Goal: Task Accomplishment & Management: Use online tool/utility

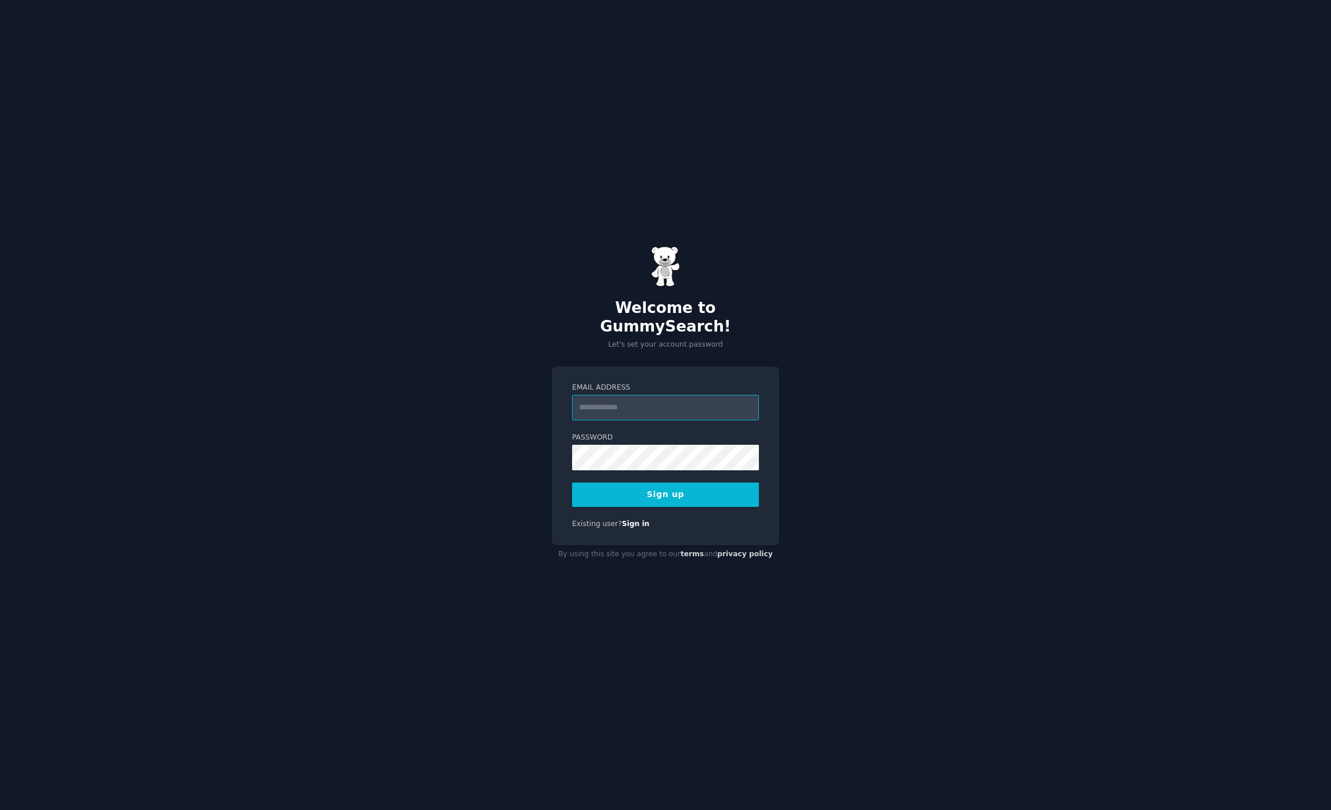
paste input "**********"
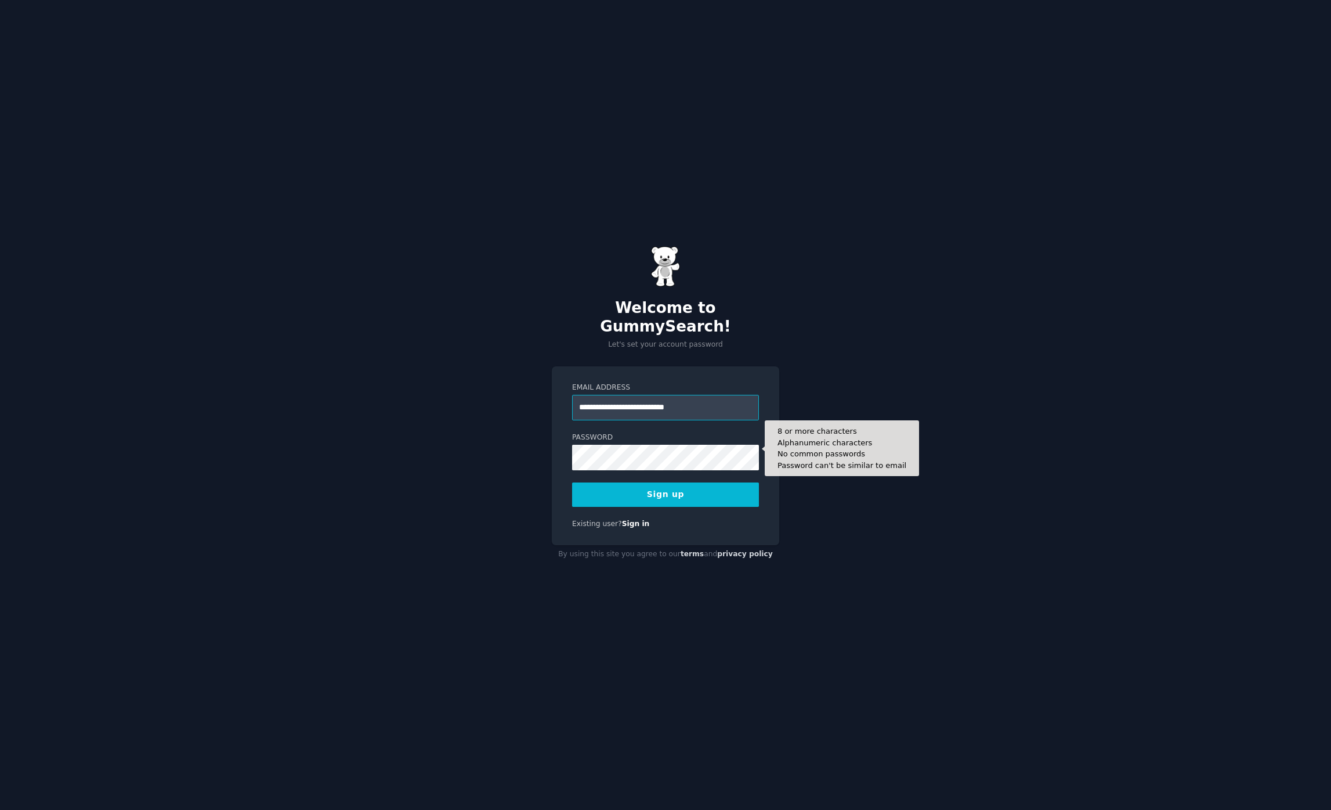
type input "**********"
click at [701, 488] on button "Sign up" at bounding box center [665, 494] width 187 height 24
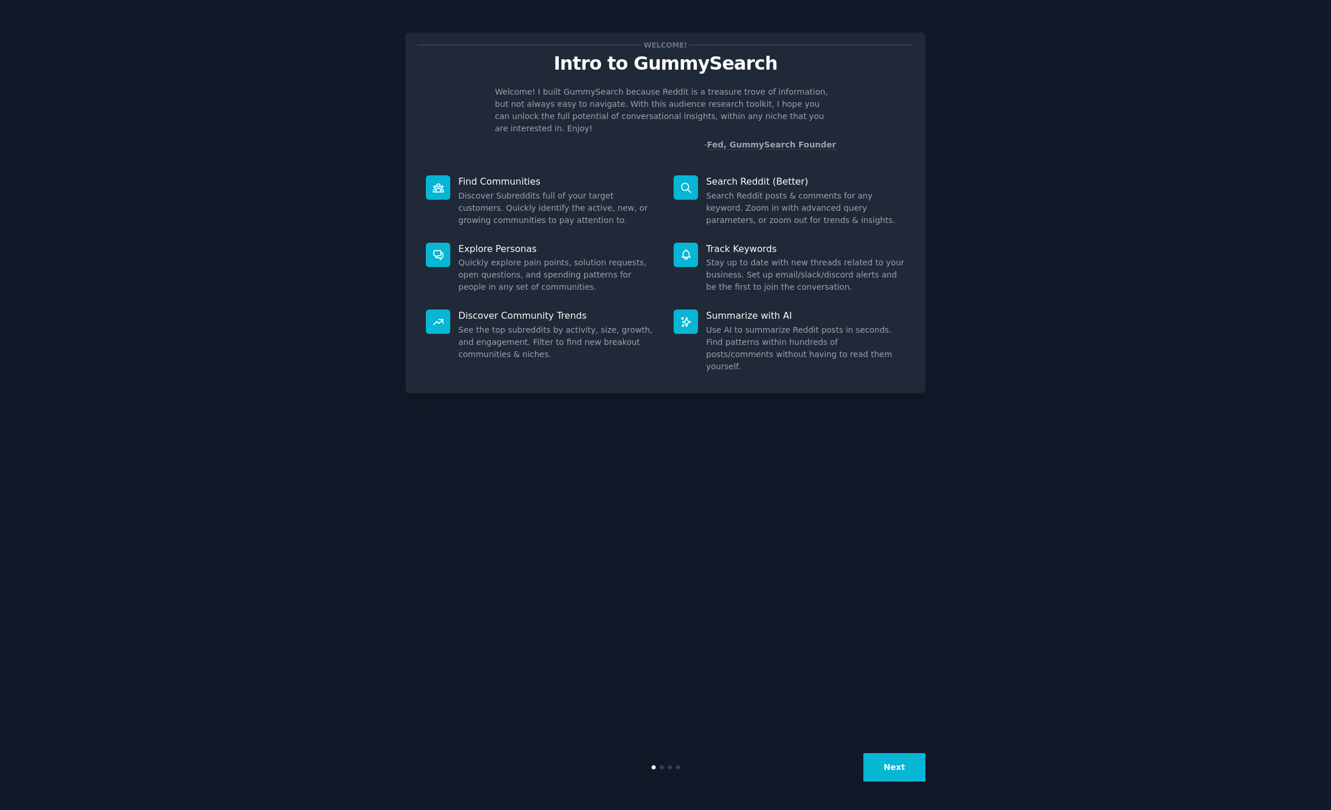
click at [907, 763] on button "Next" at bounding box center [895, 767] width 62 height 28
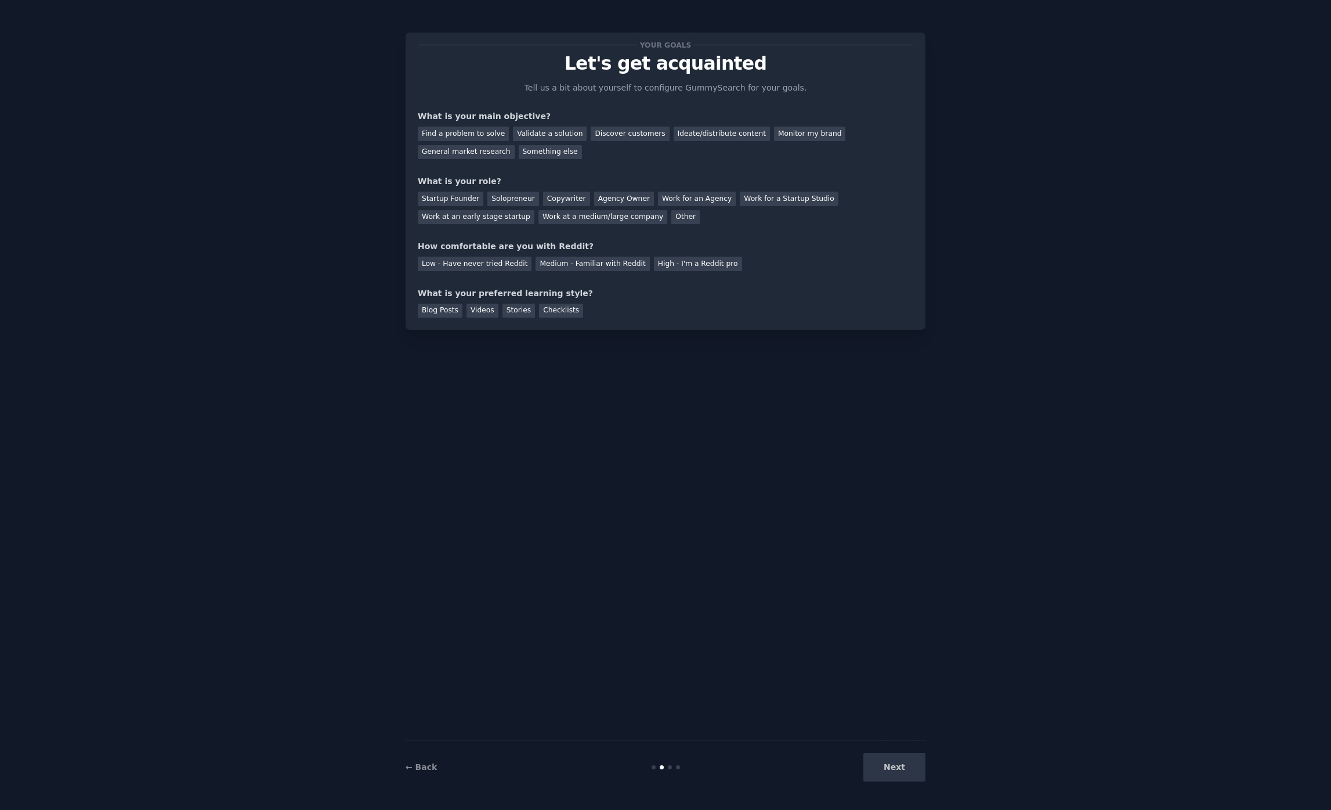
click at [907, 763] on div "Next" at bounding box center [839, 767] width 174 height 28
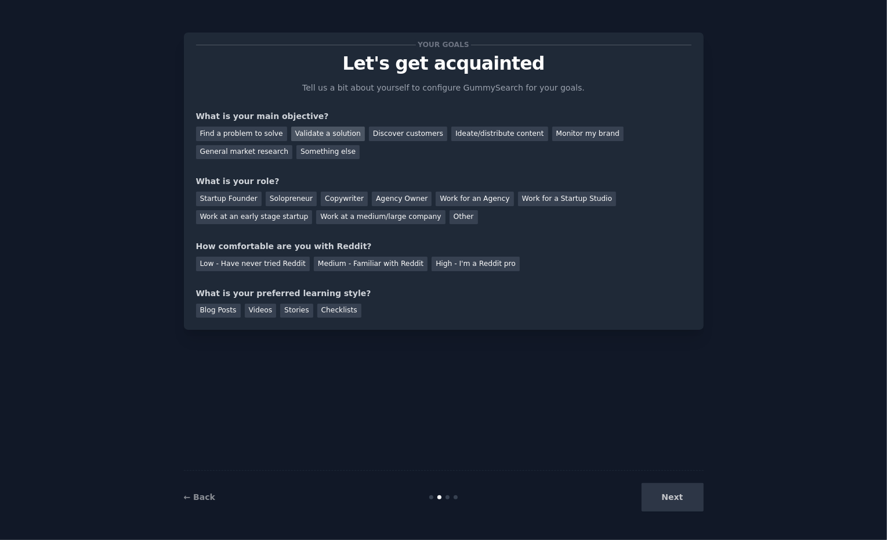
click at [339, 129] on div "Validate a solution" at bounding box center [328, 134] width 74 height 15
click at [384, 134] on div "Discover customers" at bounding box center [408, 134] width 78 height 15
click at [344, 132] on div "Validate a solution" at bounding box center [328, 134] width 74 height 15
click at [391, 131] on div "Discover customers" at bounding box center [408, 134] width 78 height 15
click at [266, 203] on div "Solopreneur" at bounding box center [291, 199] width 51 height 15
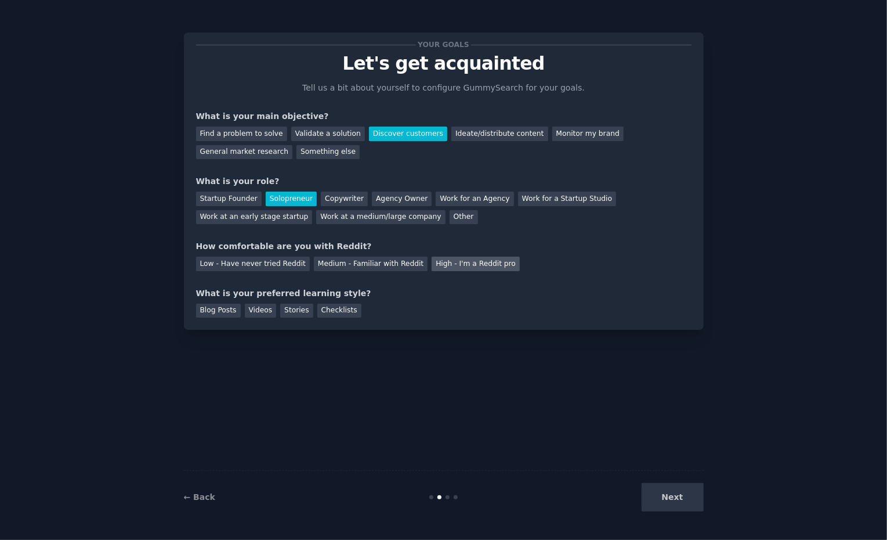
click at [448, 269] on div "High - I'm a Reddit pro" at bounding box center [476, 264] width 88 height 15
click at [302, 315] on div "Stories" at bounding box center [296, 311] width 33 height 15
click at [670, 499] on button "Next" at bounding box center [673, 497] width 62 height 28
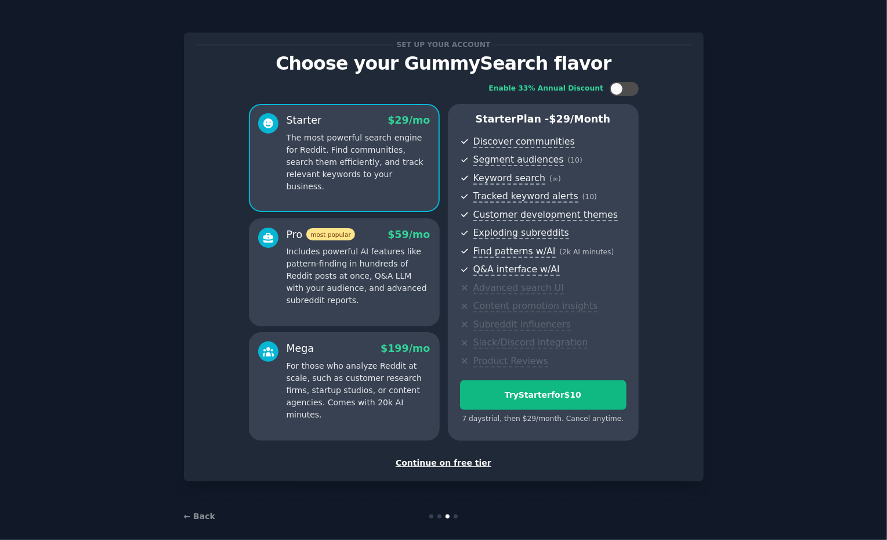
click at [463, 463] on div "Continue on free tier" at bounding box center [444, 463] width 496 height 12
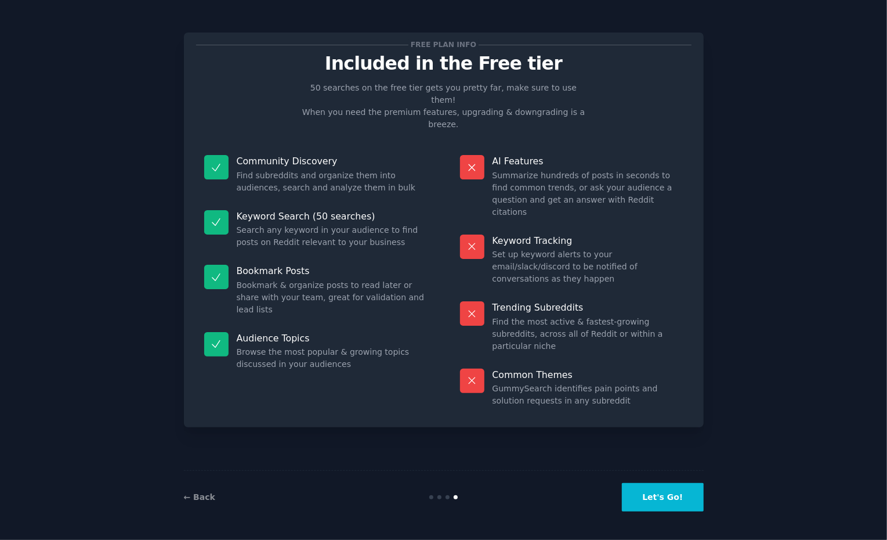
click at [661, 494] on button "Let's Go!" at bounding box center [662, 497] width 81 height 28
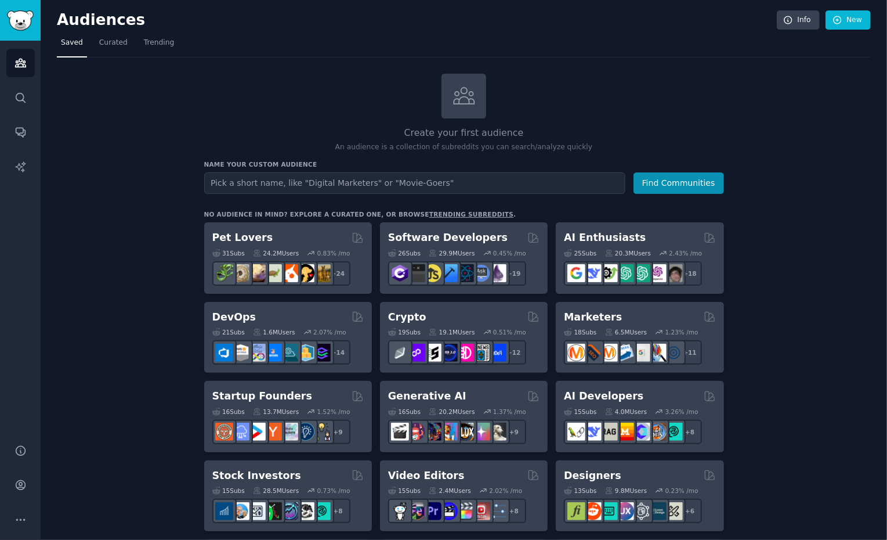
click at [295, 184] on input "text" at bounding box center [414, 182] width 421 height 21
type input "padel-lovers"
click at [652, 193] on button "Find Communities" at bounding box center [679, 182] width 91 height 21
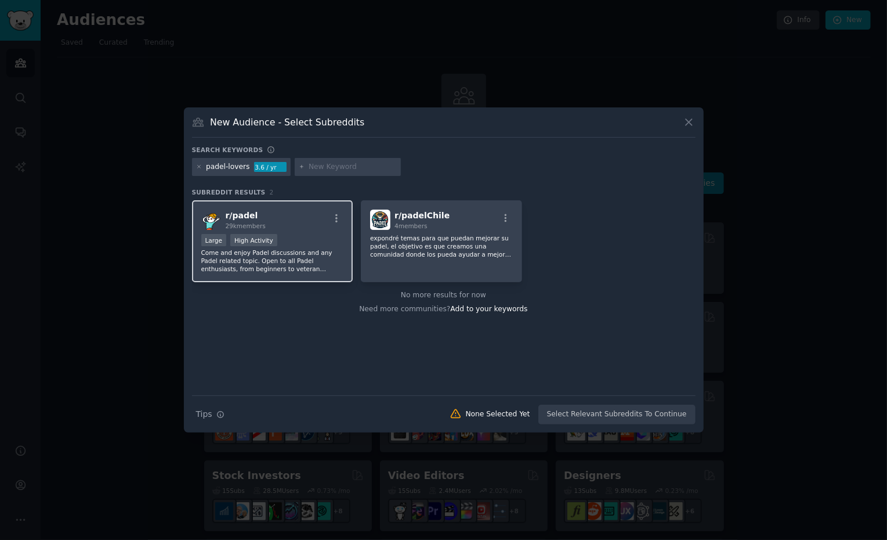
click at [282, 245] on div "Large High Activity" at bounding box center [272, 241] width 143 height 15
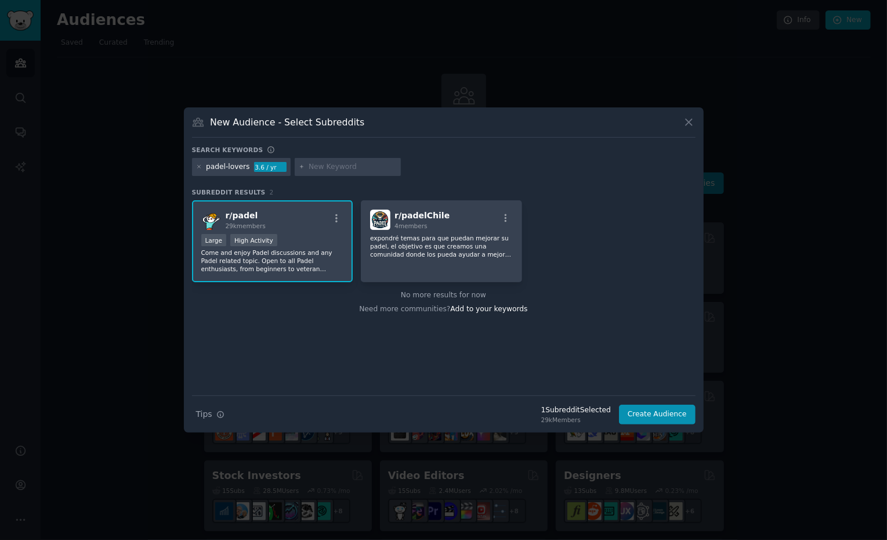
click at [336, 164] on input "text" at bounding box center [353, 167] width 88 height 10
type input "playtomic"
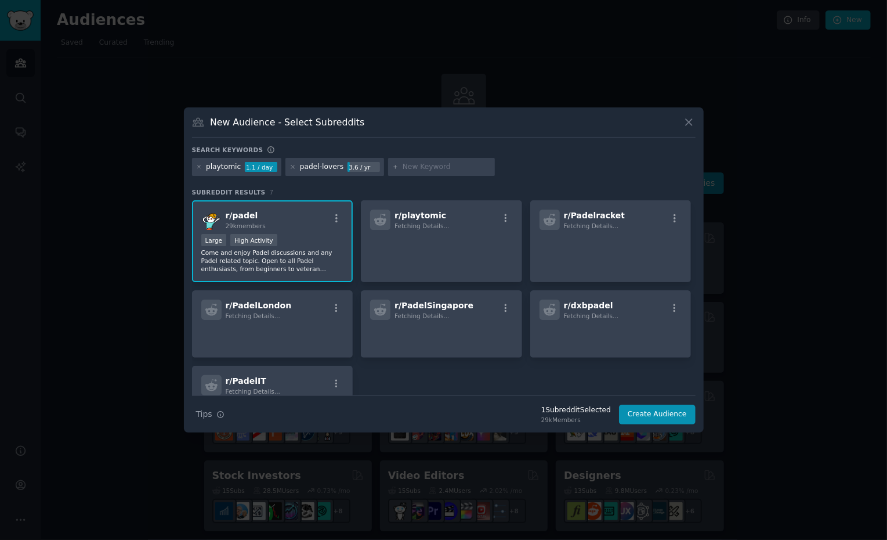
click at [226, 168] on div "playtomic" at bounding box center [223, 167] width 35 height 10
click at [334, 169] on div "padel-lovers" at bounding box center [322, 167] width 44 height 10
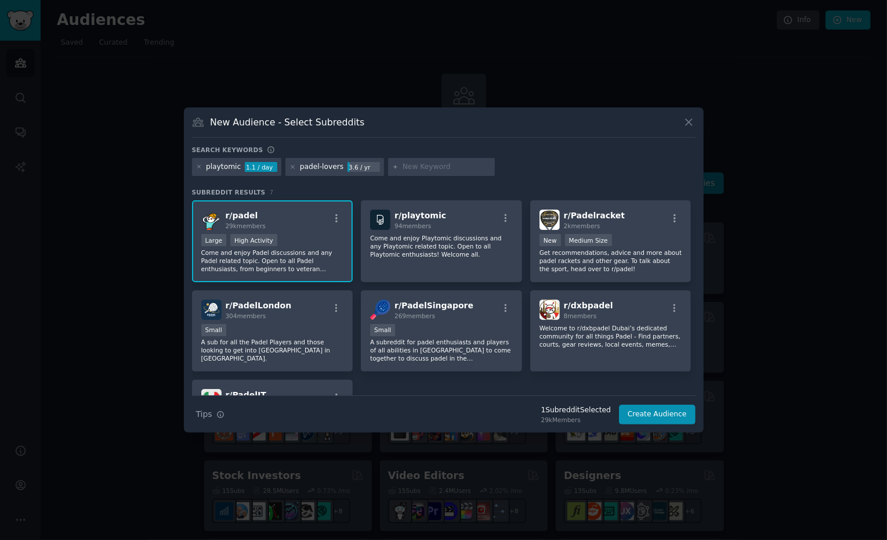
click at [424, 153] on div "Search keywords" at bounding box center [444, 152] width 504 height 12
click at [427, 167] on input "text" at bounding box center [447, 167] width 88 height 10
type input "padel"
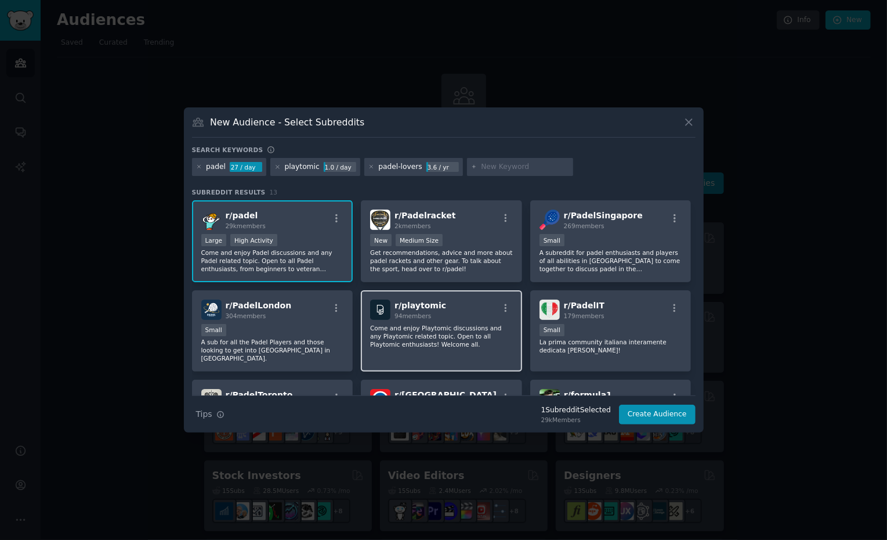
click at [444, 346] on p "Come and enjoy Playtomic discussions and any Playtomic related topic. Open to a…" at bounding box center [441, 336] width 143 height 24
click at [344, 273] on p "Come and enjoy Playtomic discussions and any Playtomic related topic. Open to a…" at bounding box center [272, 260] width 143 height 24
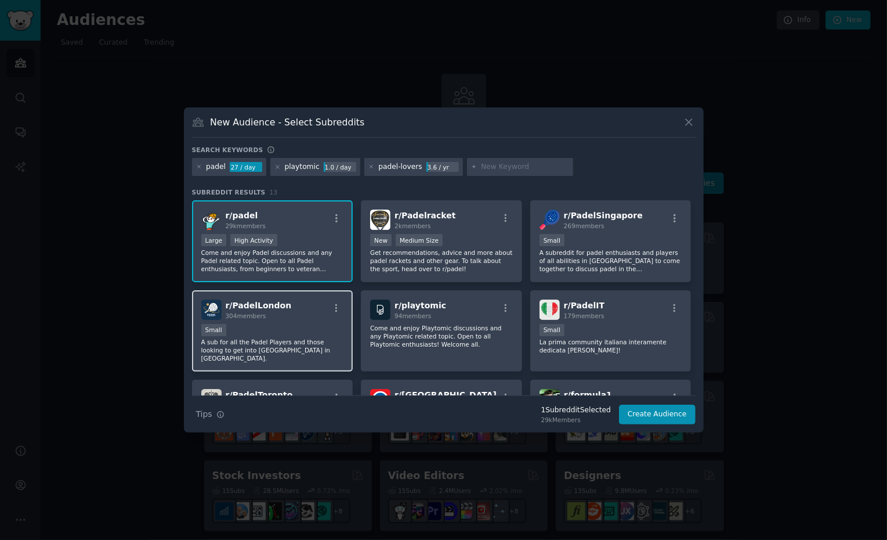
click at [300, 332] on div "Small" at bounding box center [272, 331] width 143 height 15
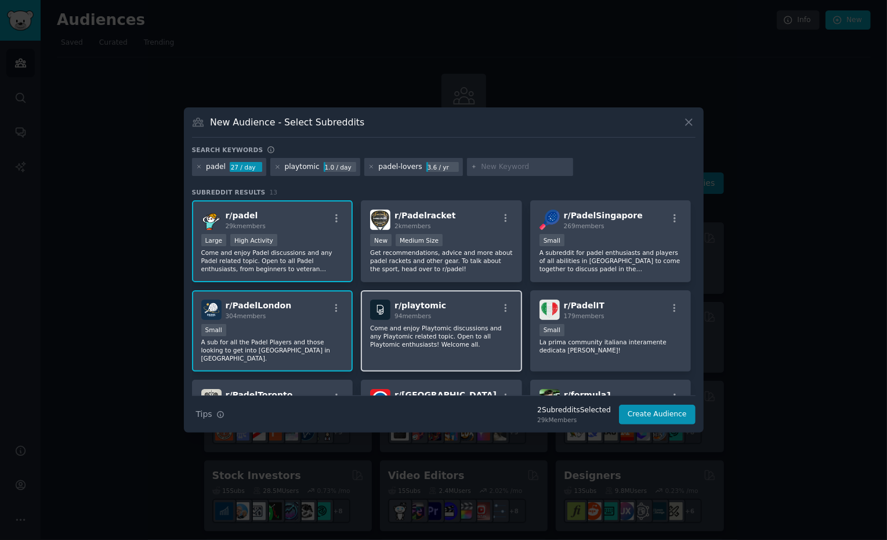
click at [395, 344] on p "Come and enjoy Playtomic discussions and any Playtomic related topic. Open to a…" at bounding box center [441, 336] width 143 height 24
click at [644, 410] on button "Create Audience" at bounding box center [657, 415] width 77 height 20
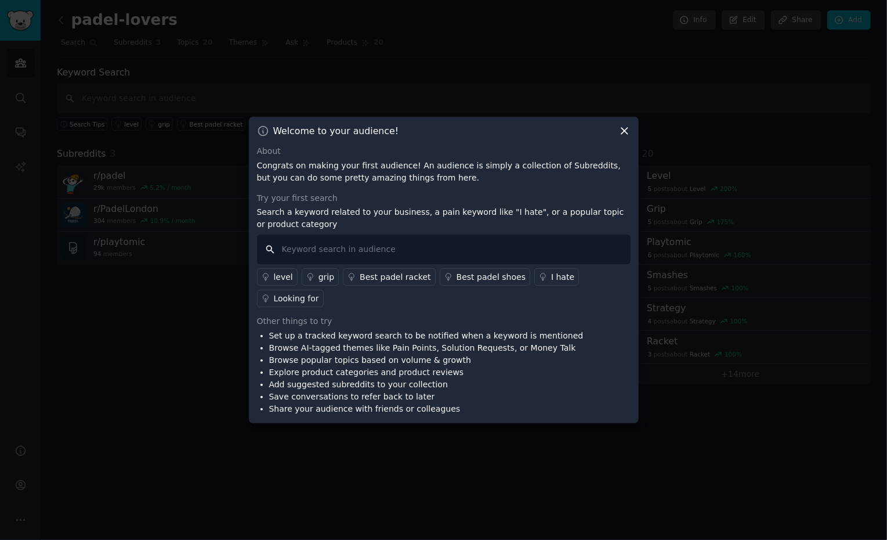
click at [508, 254] on input "text" at bounding box center [444, 249] width 374 height 30
type input "app"
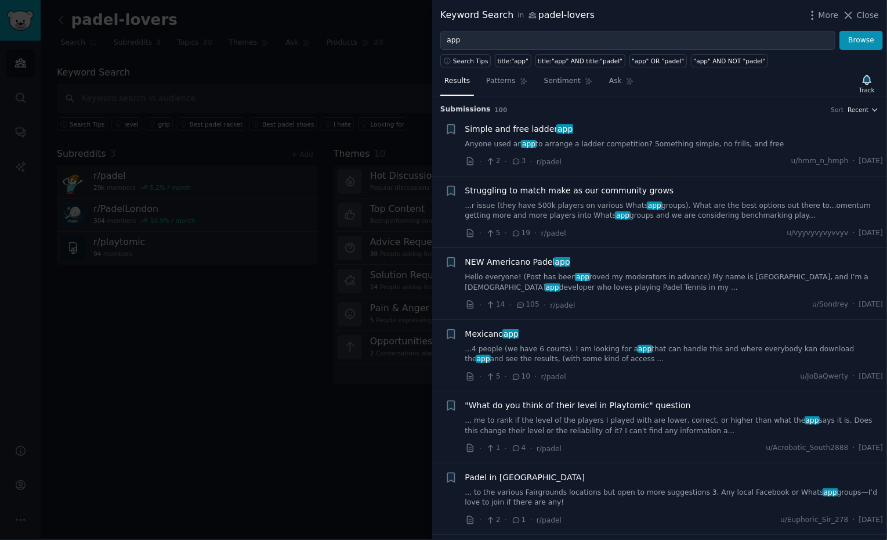
click at [862, 110] on span "Recent" at bounding box center [858, 110] width 21 height 8
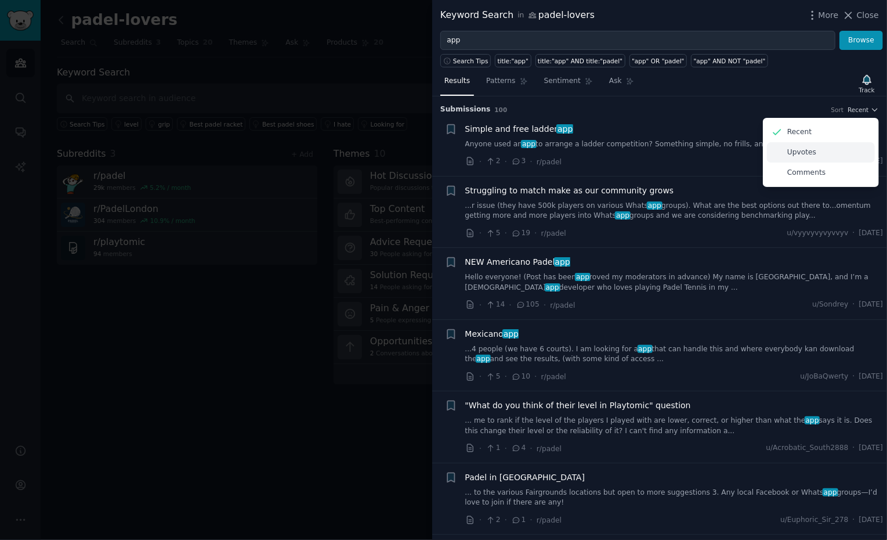
click at [799, 159] on div "Upvotes" at bounding box center [821, 152] width 108 height 20
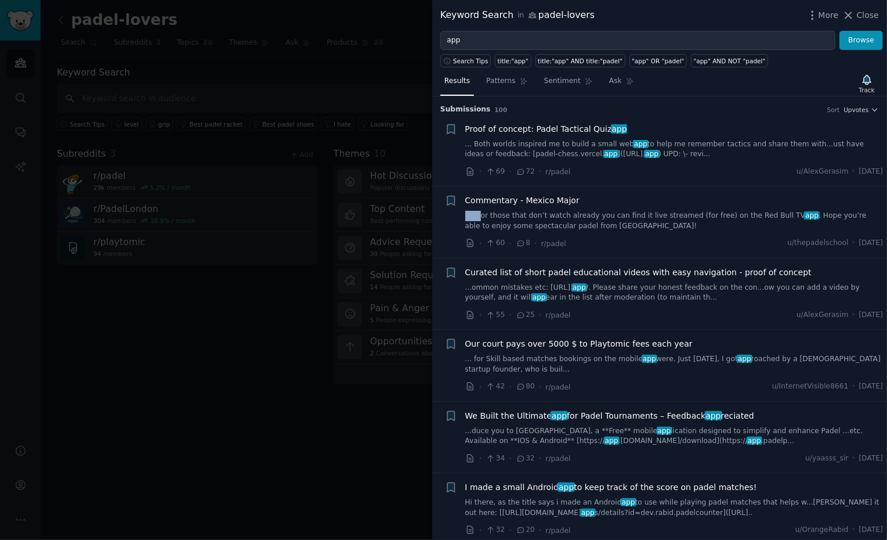
drag, startPoint x: 646, startPoint y: 201, endPoint x: 478, endPoint y: 226, distance: 169.6
click at [478, 226] on div "Commentary - Mexico Major ...! For those that don’t watch already you can find …" at bounding box center [674, 212] width 418 height 37
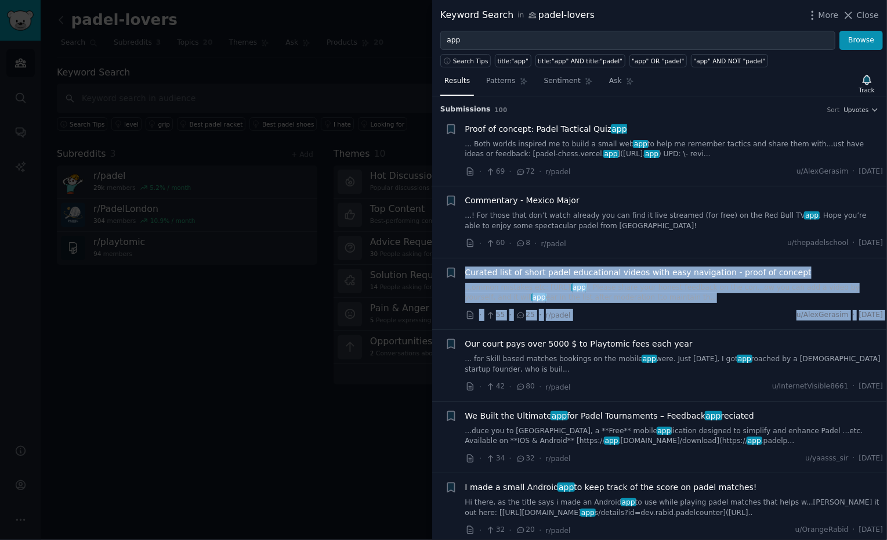
drag, startPoint x: 481, startPoint y: 259, endPoint x: 452, endPoint y: 388, distance: 132.1
click at [452, 388] on div "+" at bounding box center [451, 365] width 12 height 55
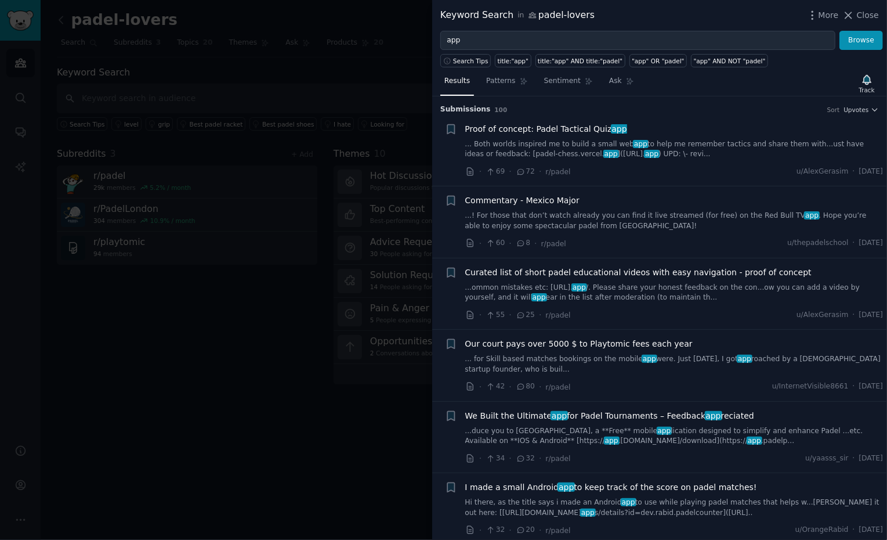
click at [656, 419] on span "We Built the Ultimate app for Padel Tournaments – Feedback app reciated" at bounding box center [609, 416] width 289 height 12
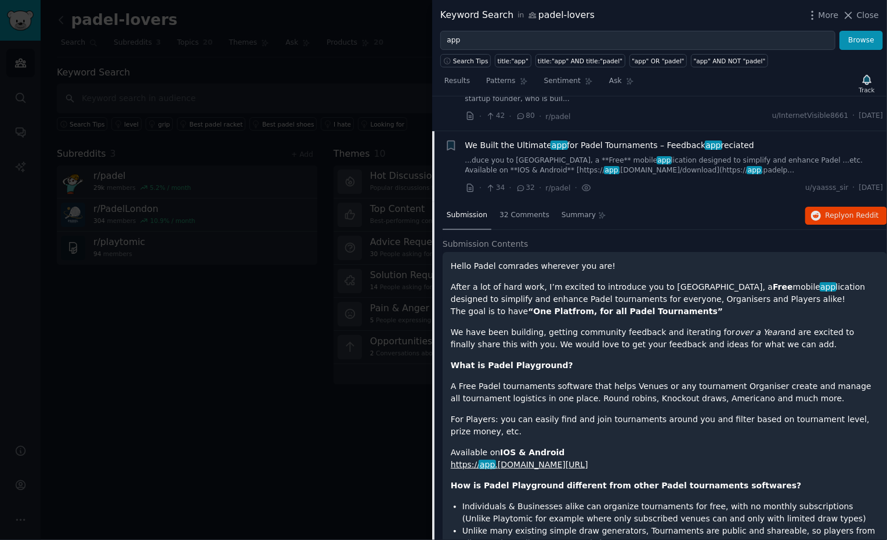
scroll to position [305, 0]
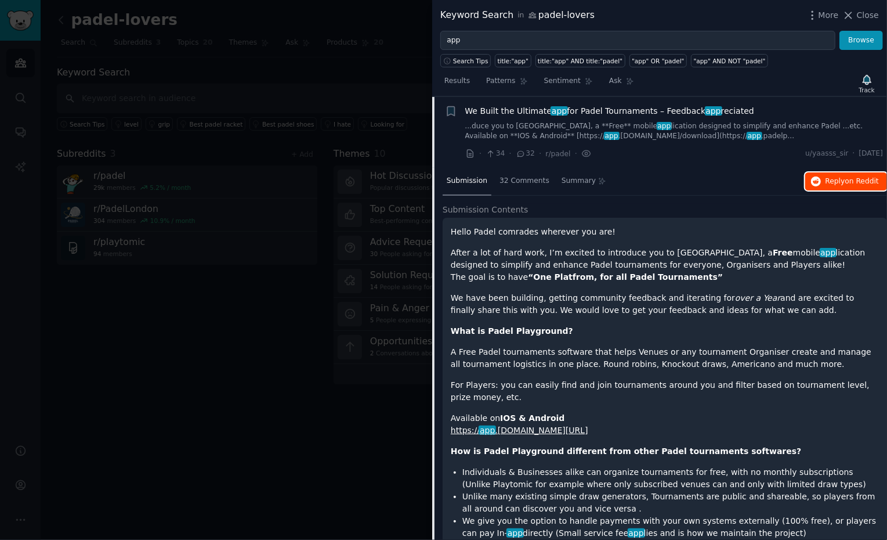
click at [843, 175] on button "Reply on Reddit" at bounding box center [847, 181] width 82 height 19
